Goal: Task Accomplishment & Management: Use online tool/utility

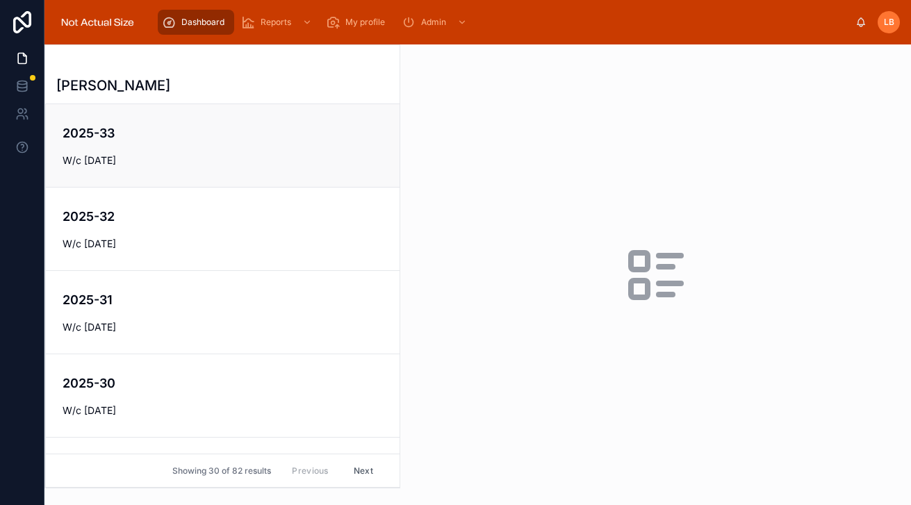
click at [286, 160] on span "W/c [DATE]" at bounding box center [223, 161] width 320 height 14
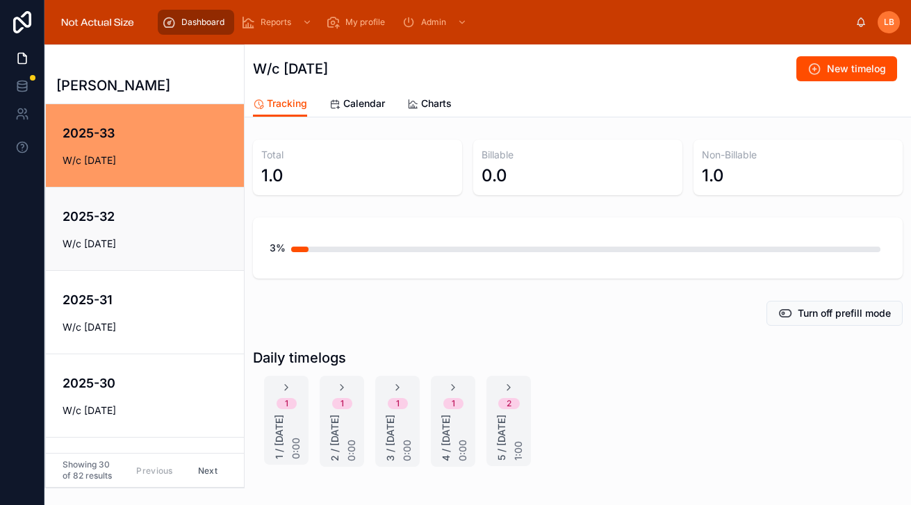
click at [140, 238] on span "W/c [DATE]" at bounding box center [154, 244] width 183 height 14
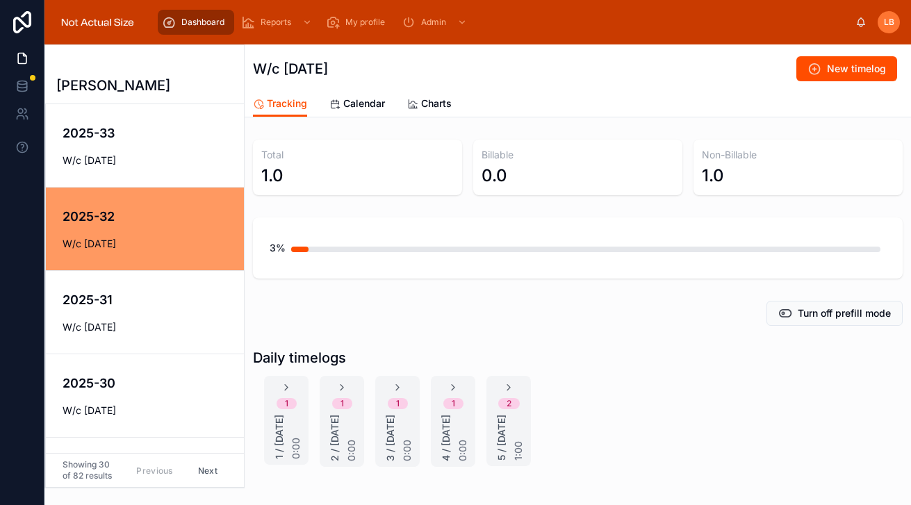
scroll to position [86, 0]
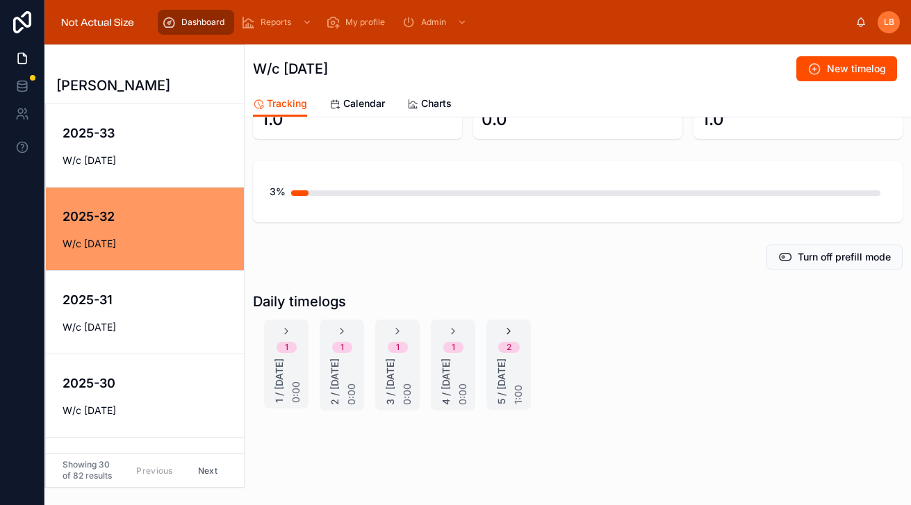
click at [509, 326] on icon at bounding box center [508, 331] width 11 height 11
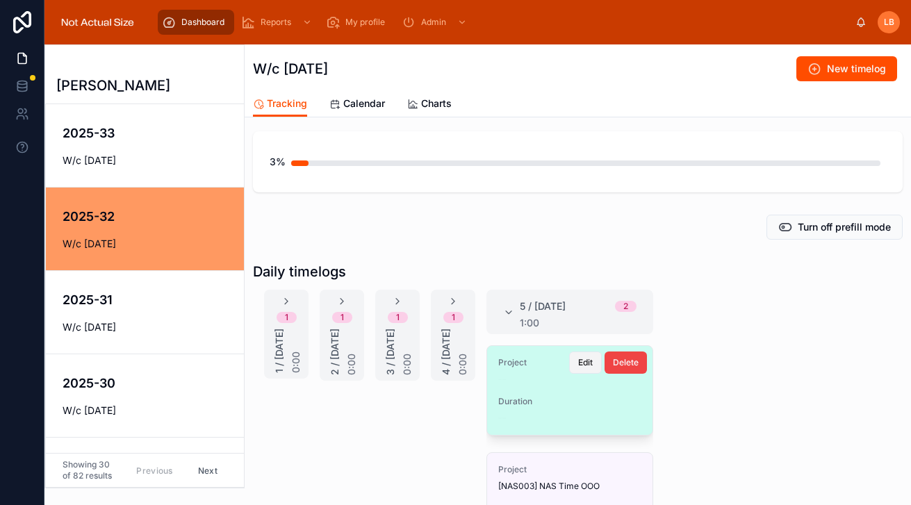
click at [584, 363] on span "Edit" at bounding box center [585, 362] width 15 height 11
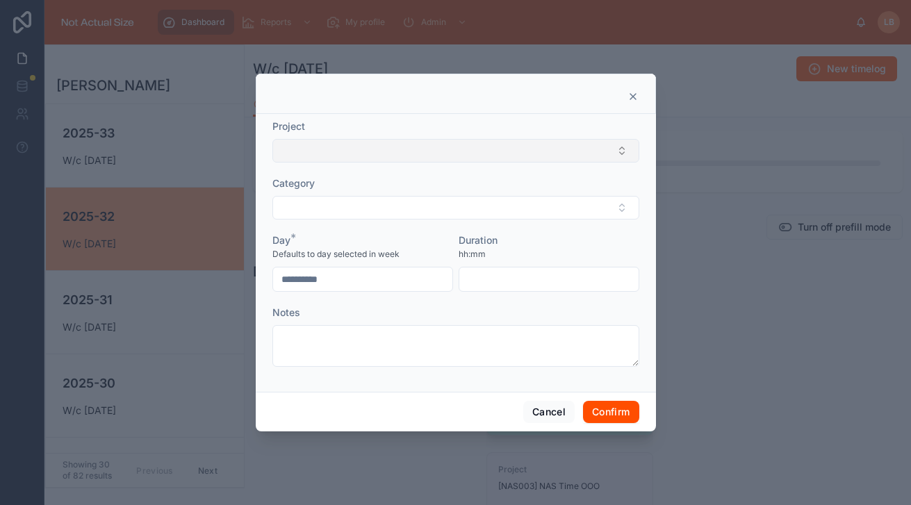
click at [399, 149] on button "Select Button" at bounding box center [455, 151] width 367 height 24
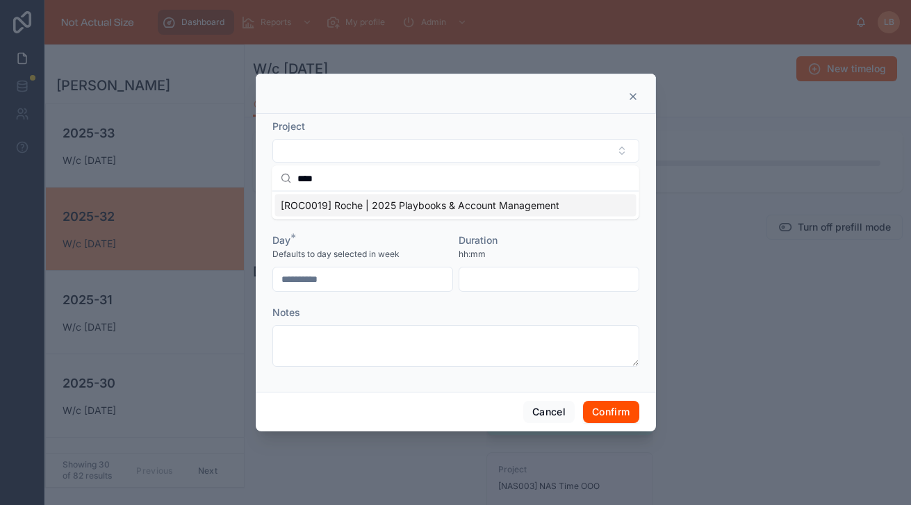
type input "****"
click at [400, 204] on span "[ROC0019] Roche | 2025 Playbooks & Account Management" at bounding box center [420, 206] width 279 height 14
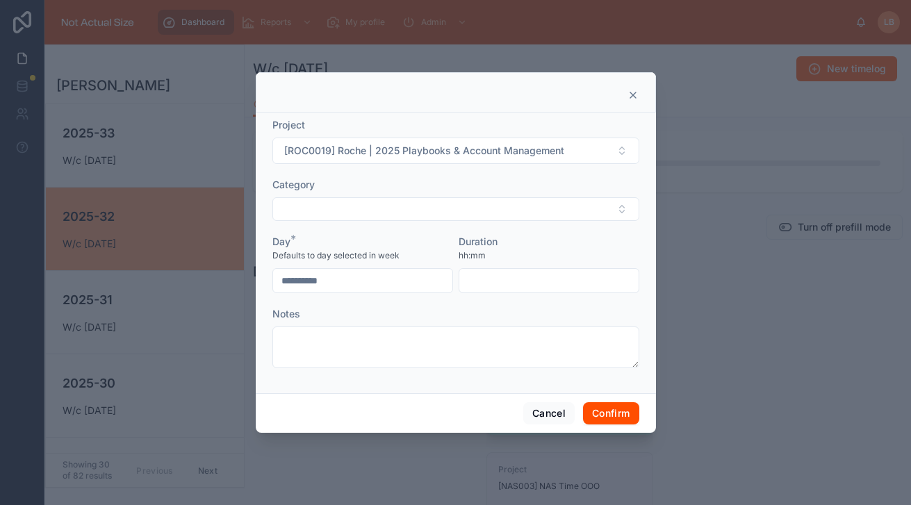
click at [400, 204] on button "Select Button" at bounding box center [455, 209] width 367 height 24
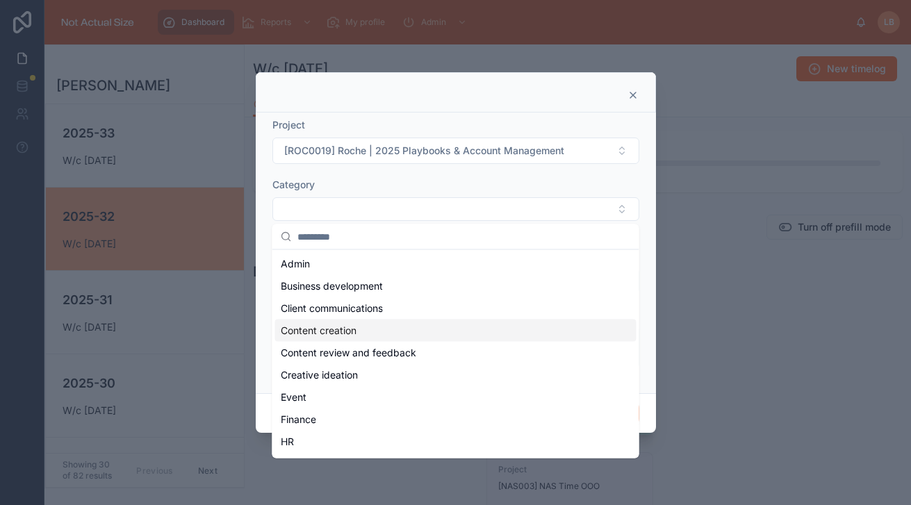
scroll to position [264, 0]
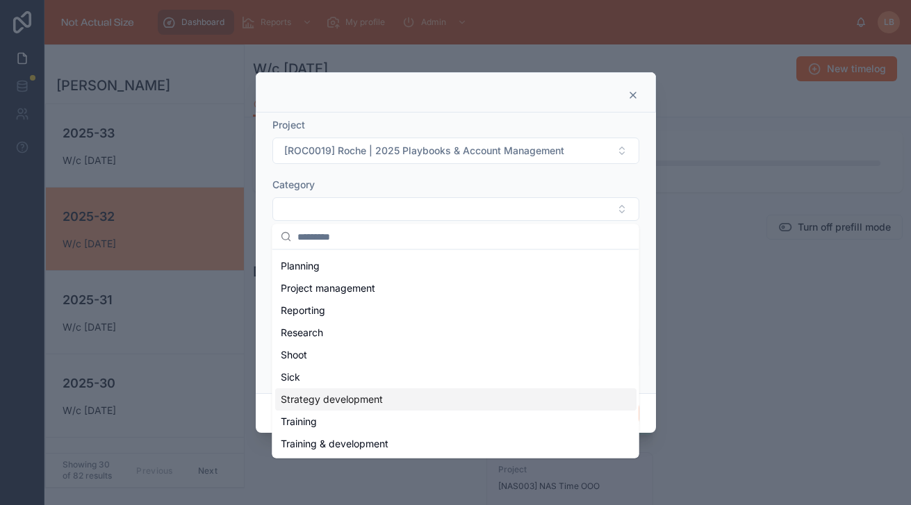
click at [377, 395] on span "Strategy development" at bounding box center [332, 400] width 102 height 14
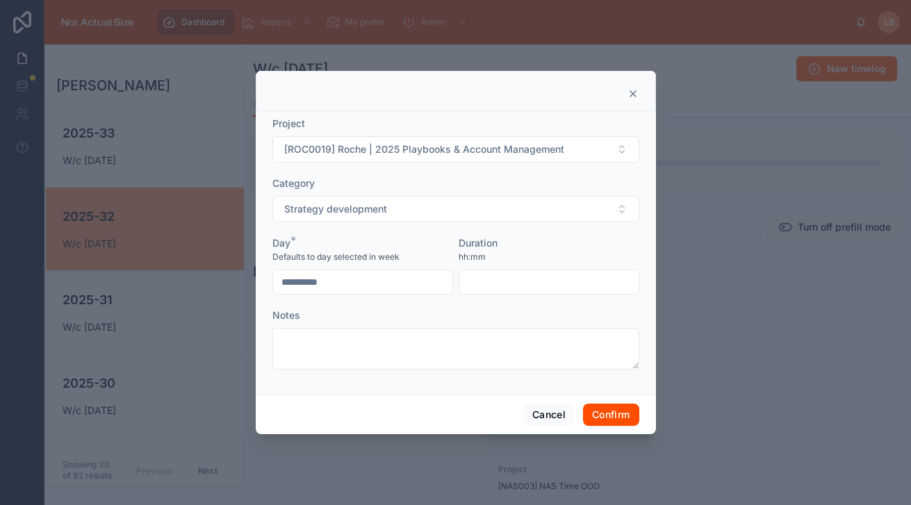
click at [487, 275] on input "text" at bounding box center [548, 281] width 179 height 19
type input "****"
click at [514, 238] on div "Duration" at bounding box center [549, 243] width 181 height 14
click at [589, 409] on button "Confirm" at bounding box center [611, 415] width 56 height 22
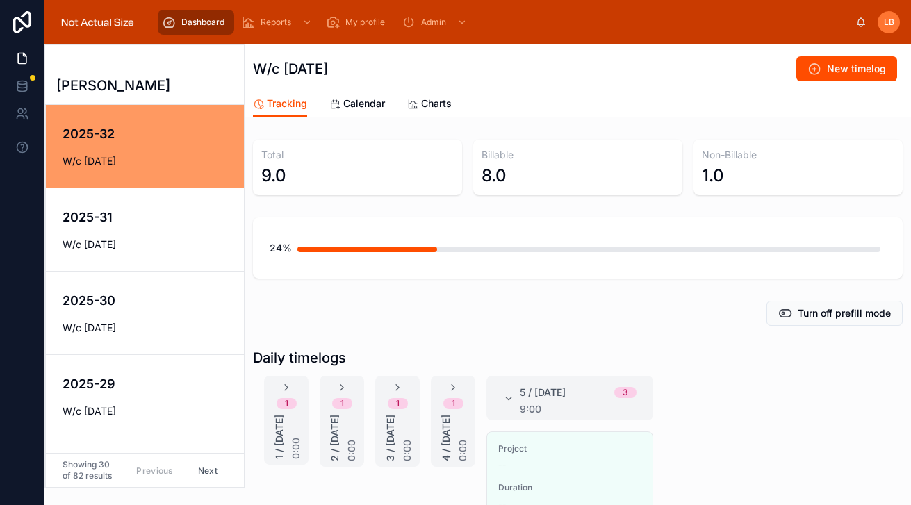
scroll to position [38, 0]
